Goal: Task Accomplishment & Management: Manage account settings

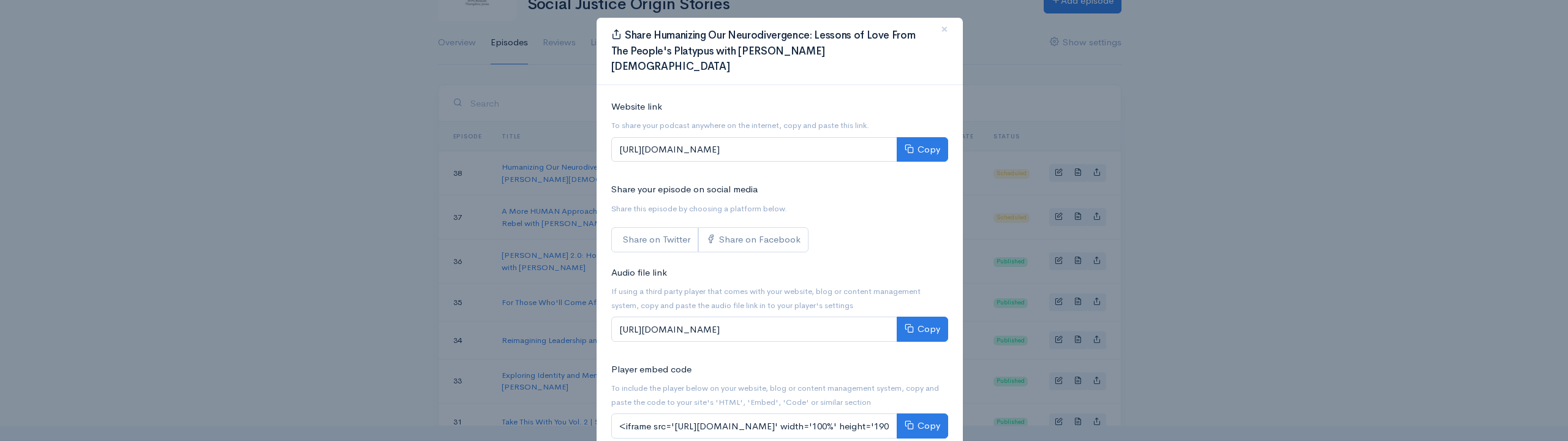
click at [364, 244] on div "Share Humanizing Our Neurodivergence: Lessons of Love From The People's Platypu…" at bounding box center [784, 220] width 1568 height 441
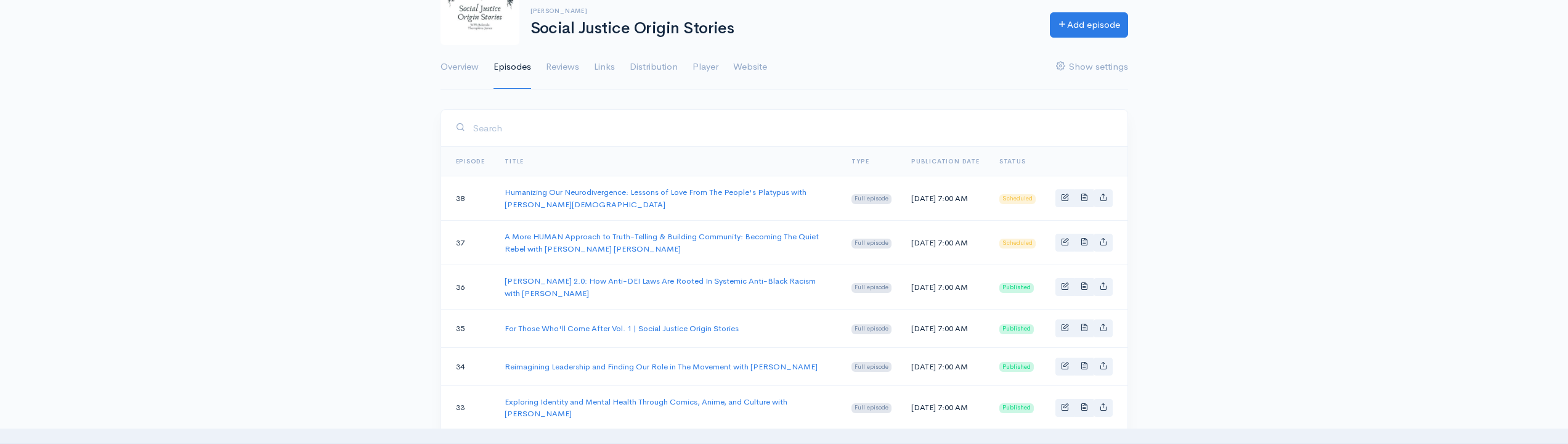
scroll to position [92, 0]
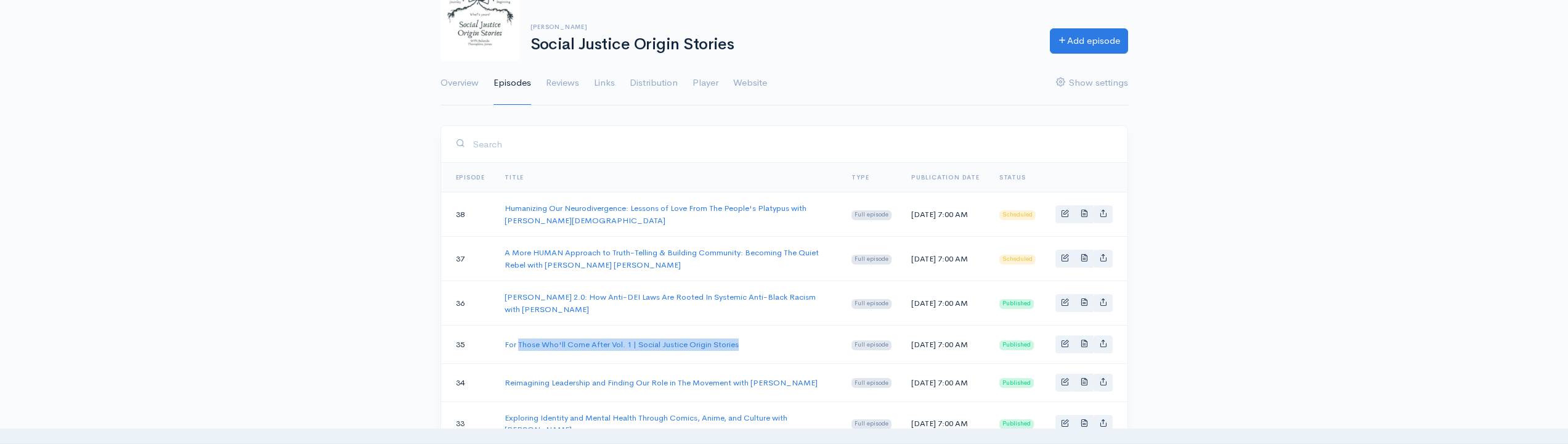
drag, startPoint x: 741, startPoint y: 348, endPoint x: 499, endPoint y: 345, distance: 242.0
click at [516, 345] on td "For Those Who'll Come After Vol. 1 | Social Justice Origin Stories" at bounding box center [668, 345] width 347 height 39
click at [680, 348] on link "For Those Who'll Come After Vol. 1 | Social Justice Origin Stories" at bounding box center [621, 344] width 234 height 10
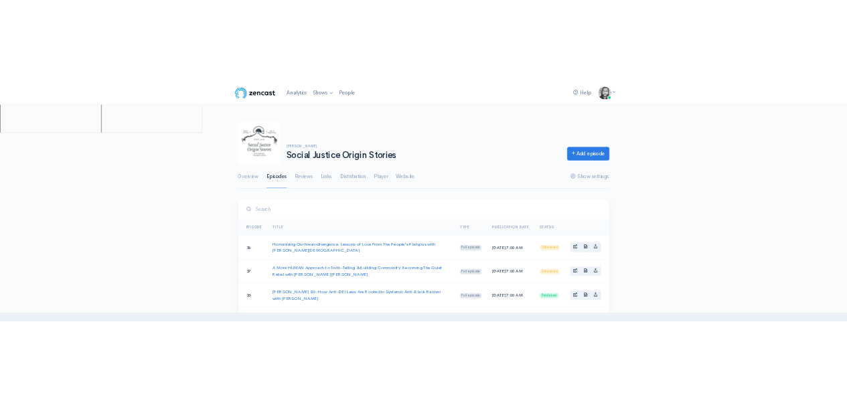
scroll to position [100, 0]
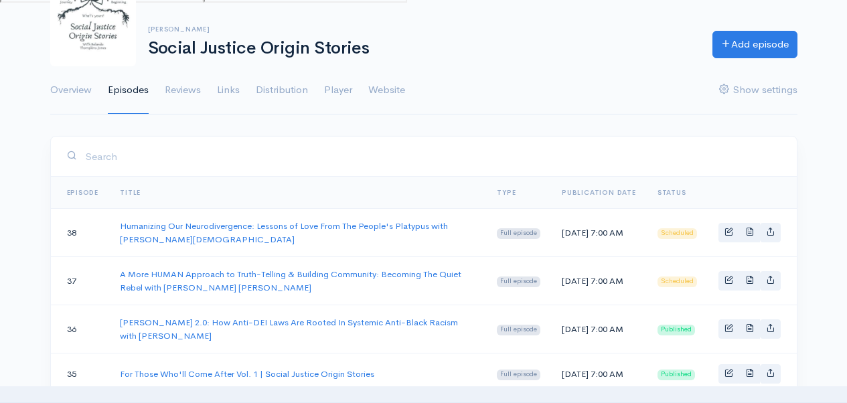
click at [629, 74] on ul "Overview Episodes Reviews Links Distribution Player Website Show settings" at bounding box center [423, 90] width 747 height 48
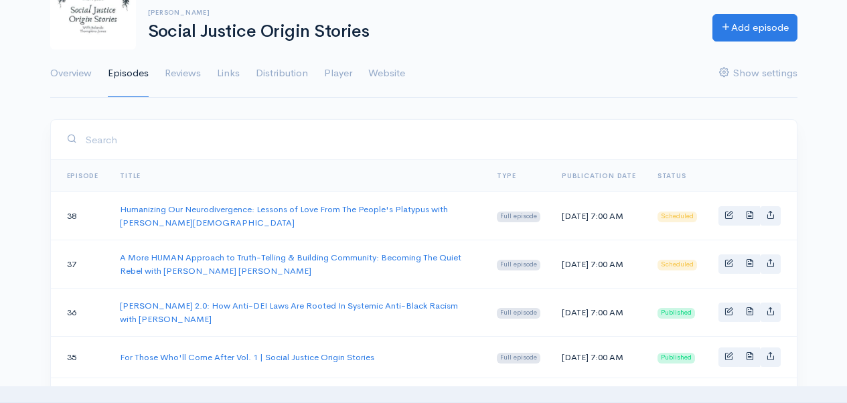
scroll to position [225, 0]
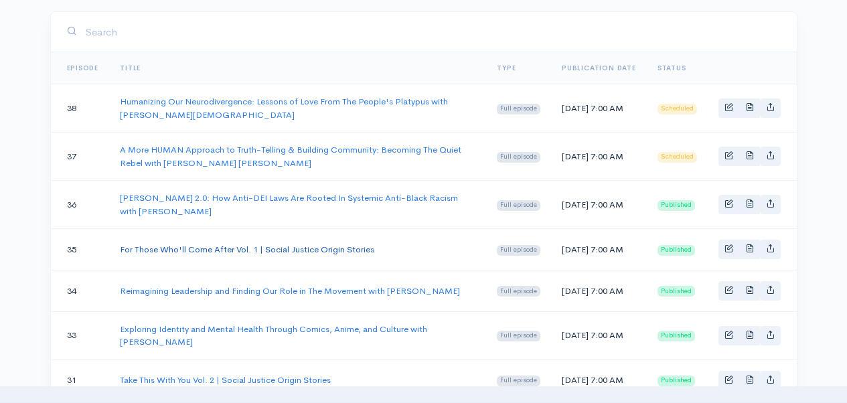
click at [232, 254] on link "For Those Who'll Come After Vol. 1 | Social Justice Origin Stories" at bounding box center [247, 249] width 254 height 11
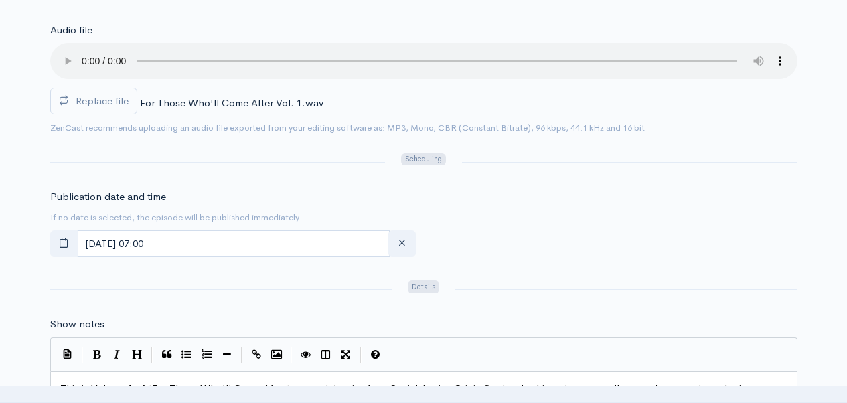
scroll to position [392, 0]
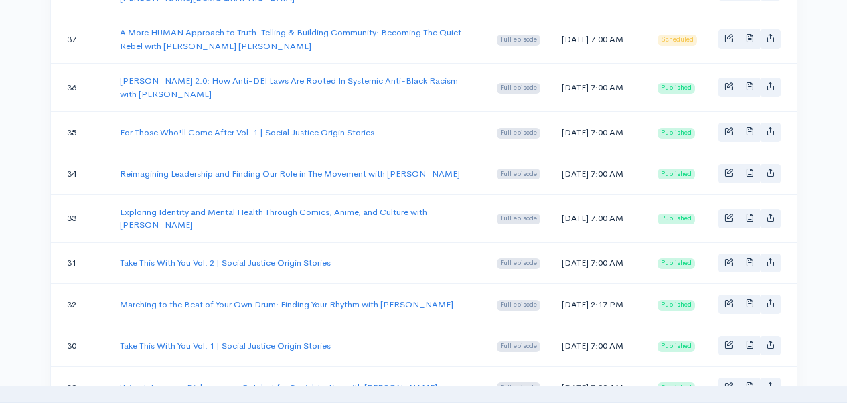
scroll to position [351, 0]
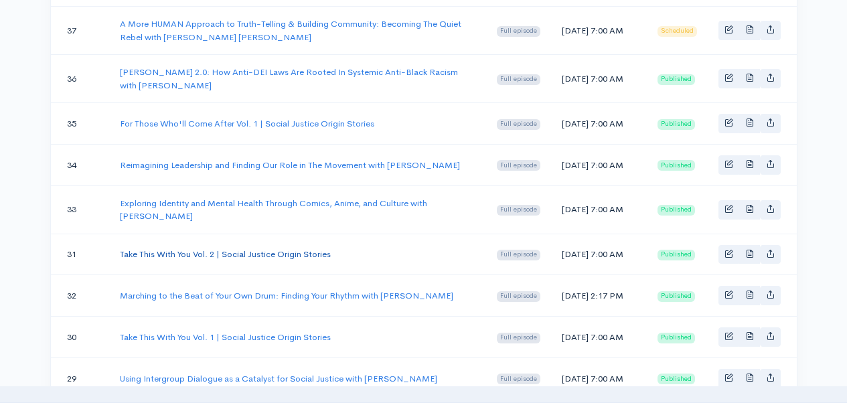
click at [240, 260] on link "Take This With You Vol. 2 | Social Justice Origin Stories" at bounding box center [225, 253] width 211 height 11
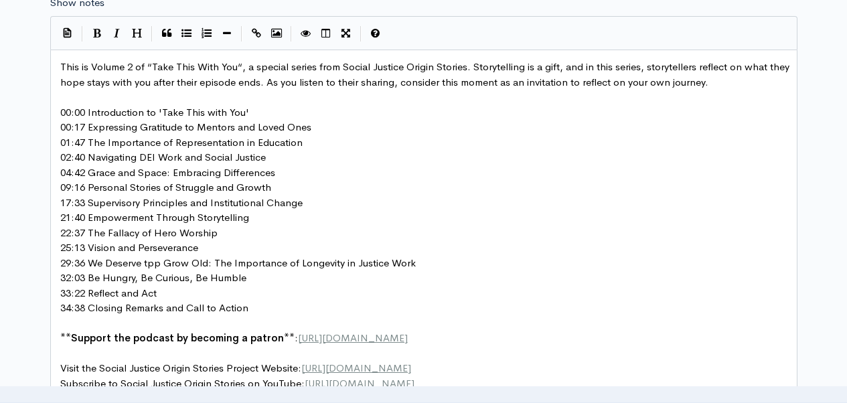
scroll to position [731, 0]
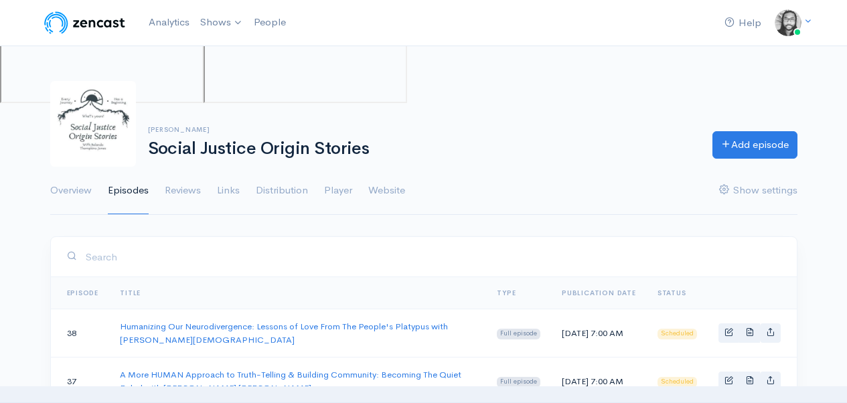
click at [202, 259] on input "search" at bounding box center [433, 256] width 696 height 27
